Goal: Navigation & Orientation: Find specific page/section

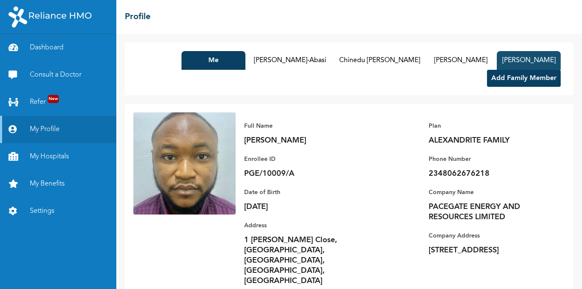
click at [505, 61] on button "[PERSON_NAME]" at bounding box center [528, 60] width 64 height 19
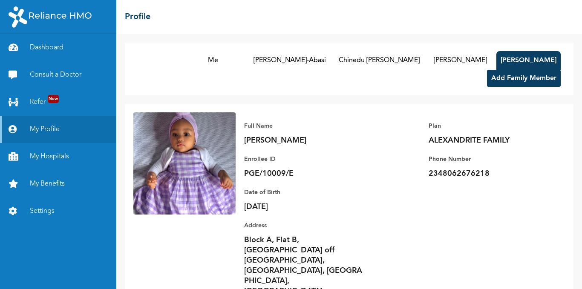
scroll to position [11, 0]
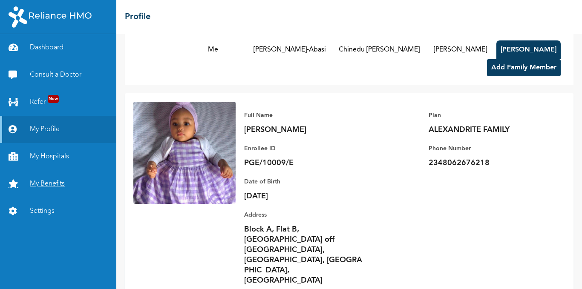
click at [47, 183] on link "My Benefits" at bounding box center [58, 183] width 116 height 27
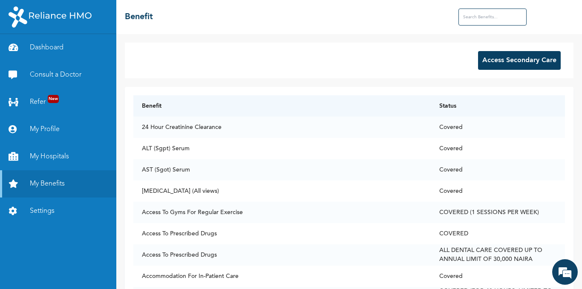
click at [497, 16] on input "text" at bounding box center [492, 17] width 68 height 17
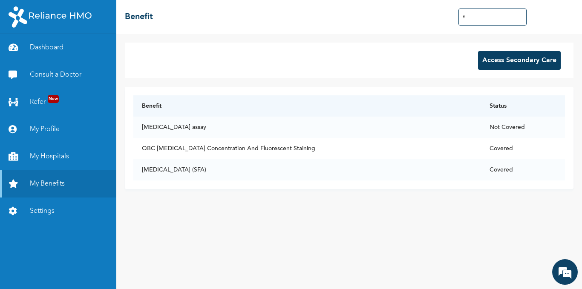
type input "f"
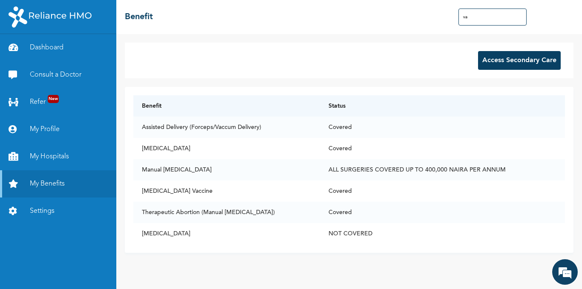
type input "v"
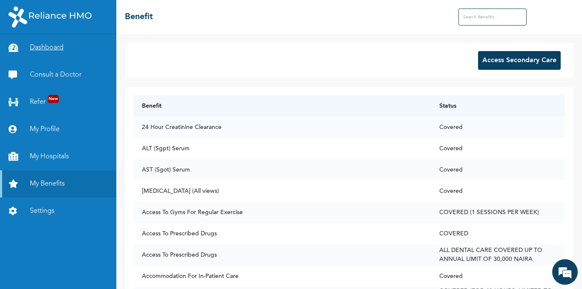
click at [36, 49] on link "Dashboard" at bounding box center [58, 47] width 116 height 27
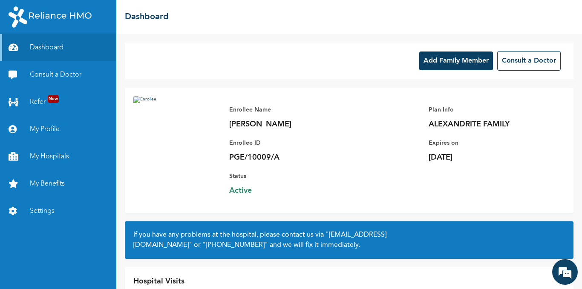
click at [451, 58] on button "Add Family Member" at bounding box center [456, 61] width 74 height 19
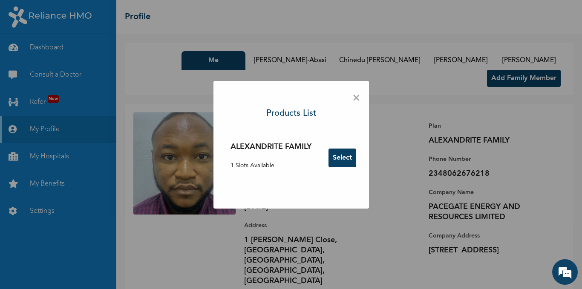
click at [356, 100] on span "×" at bounding box center [356, 98] width 8 height 18
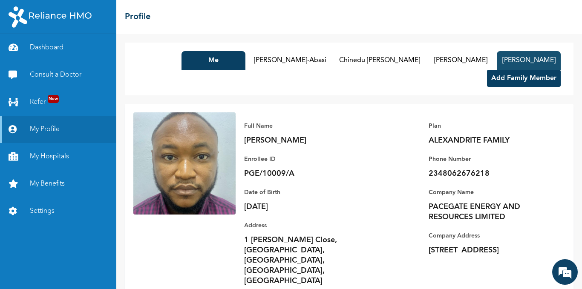
click at [533, 55] on button "[PERSON_NAME]" at bounding box center [528, 60] width 64 height 19
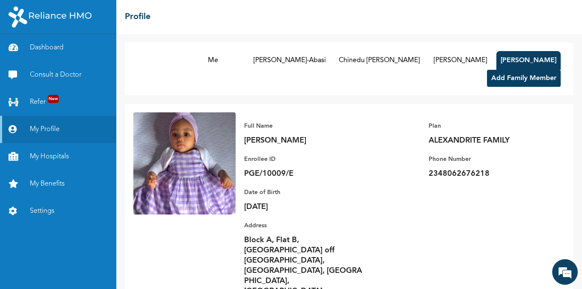
scroll to position [0, 0]
click at [39, 212] on link "Settings" at bounding box center [58, 211] width 116 height 27
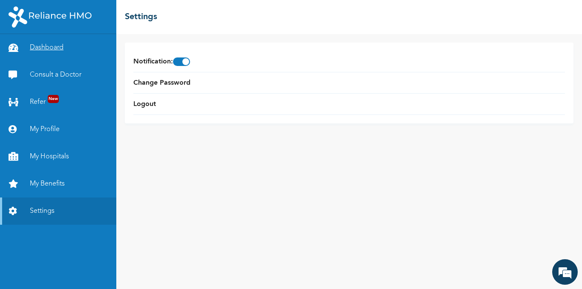
click at [55, 49] on link "Dashboard" at bounding box center [58, 47] width 116 height 27
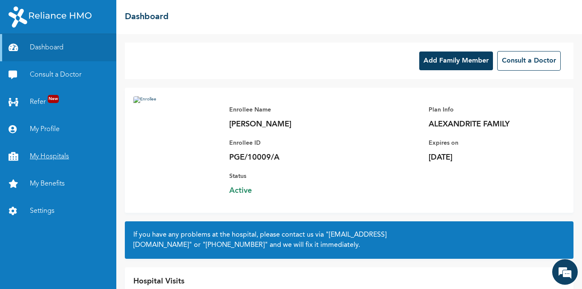
click at [37, 154] on link "My Hospitals" at bounding box center [58, 156] width 116 height 27
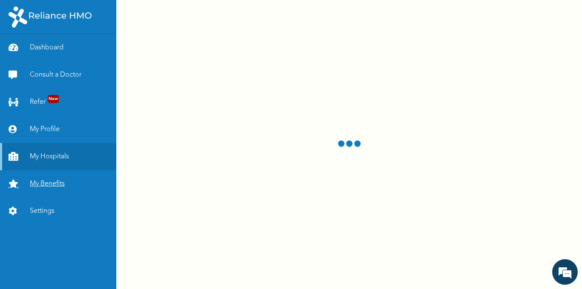
click at [49, 184] on link "My Benefits" at bounding box center [58, 183] width 116 height 27
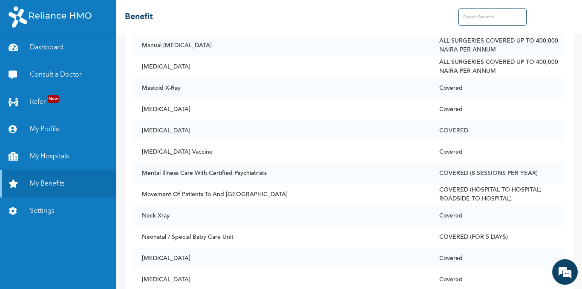
scroll to position [3741, 0]
